Goal: Task Accomplishment & Management: Manage account settings

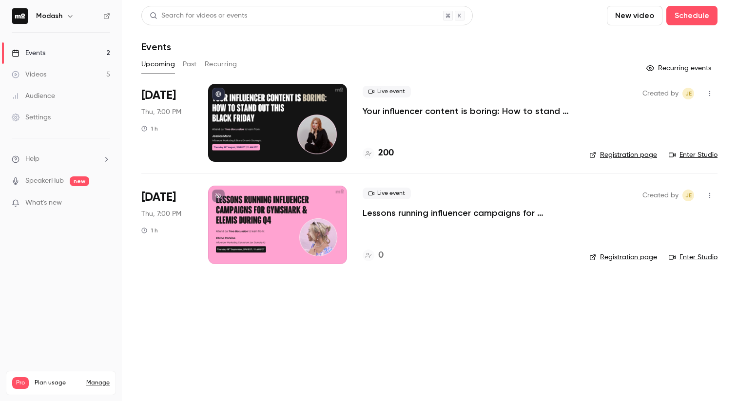
click at [424, 113] on p "Your influencer content is boring: How to stand out this [DATE][DATE]" at bounding box center [468, 111] width 211 height 12
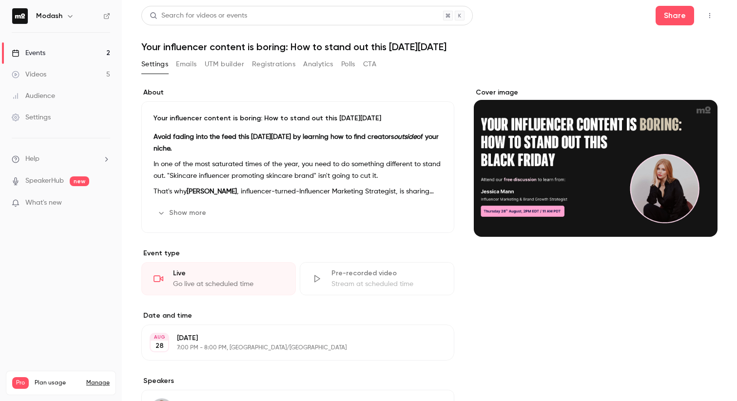
click at [284, 61] on button "Registrations" at bounding box center [273, 65] width 43 height 16
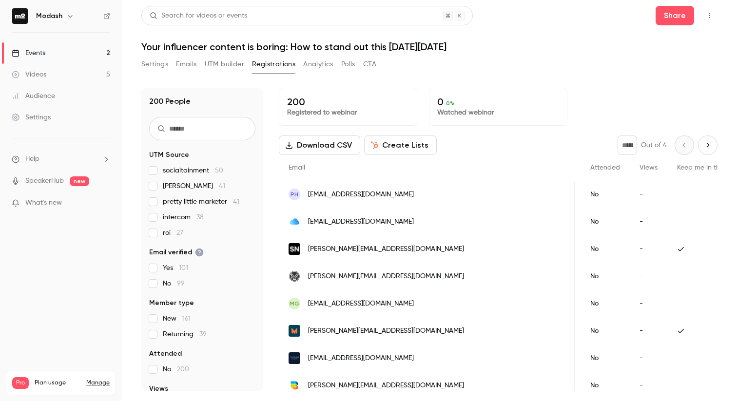
click at [60, 54] on link "Events 2" at bounding box center [61, 52] width 122 height 21
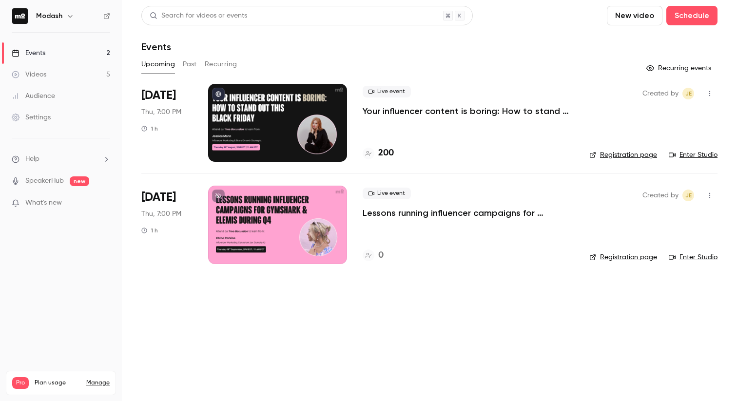
click at [395, 114] on p "Your influencer content is boring: How to stand out this [DATE][DATE]" at bounding box center [468, 111] width 211 height 12
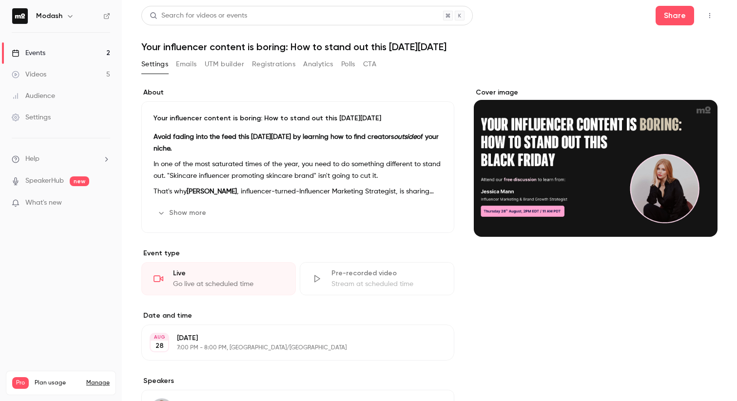
click at [284, 66] on button "Registrations" at bounding box center [273, 65] width 43 height 16
